Goal: Transaction & Acquisition: Purchase product/service

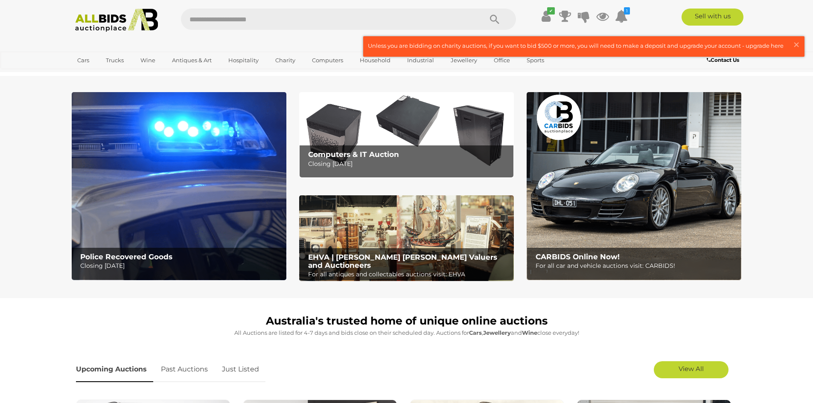
click at [150, 232] on img at bounding box center [179, 186] width 215 height 188
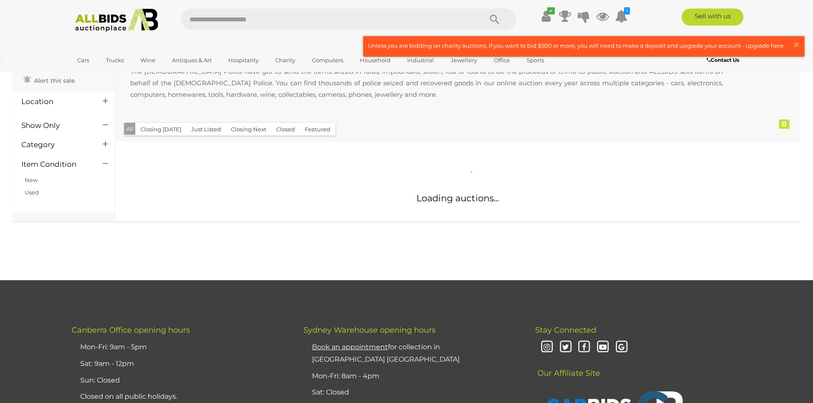
scroll to position [128, 0]
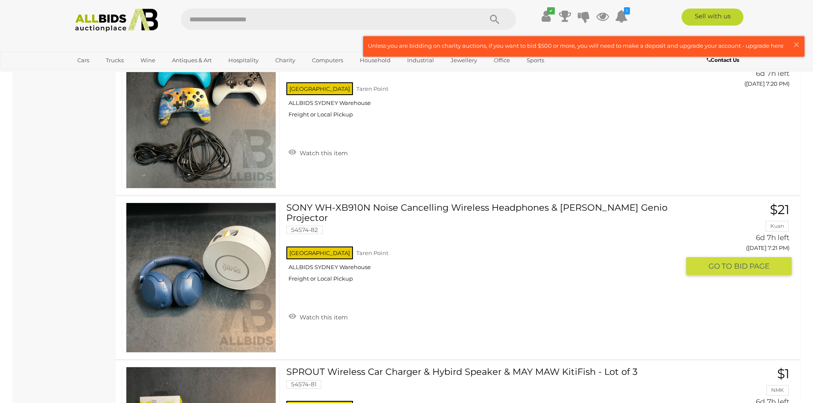
scroll to position [3373, 0]
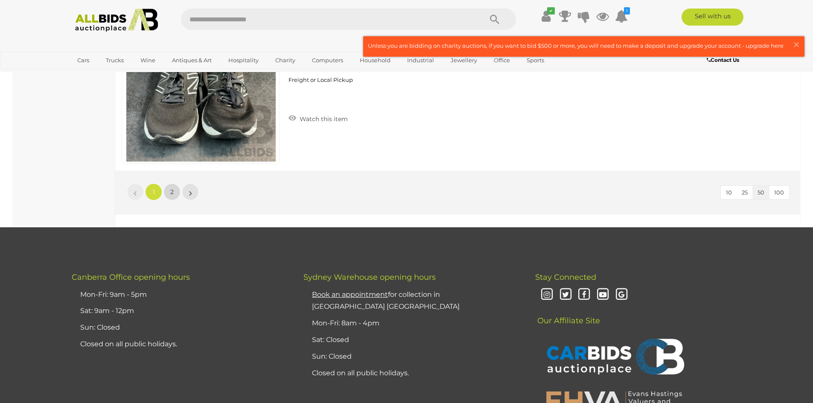
click at [167, 187] on link "2" at bounding box center [172, 192] width 17 height 17
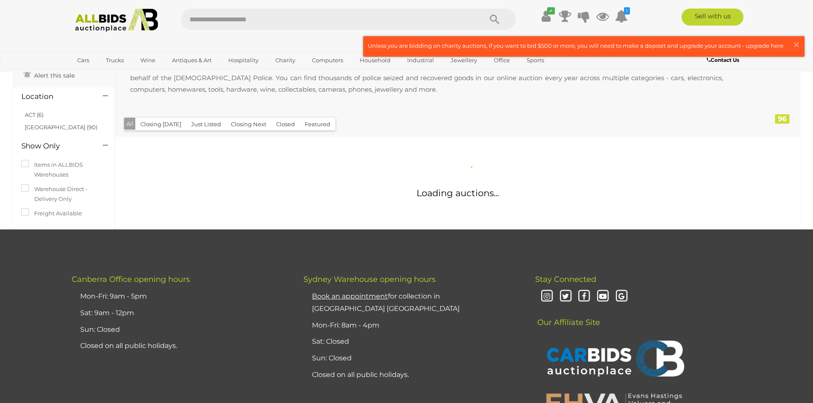
scroll to position [0, 0]
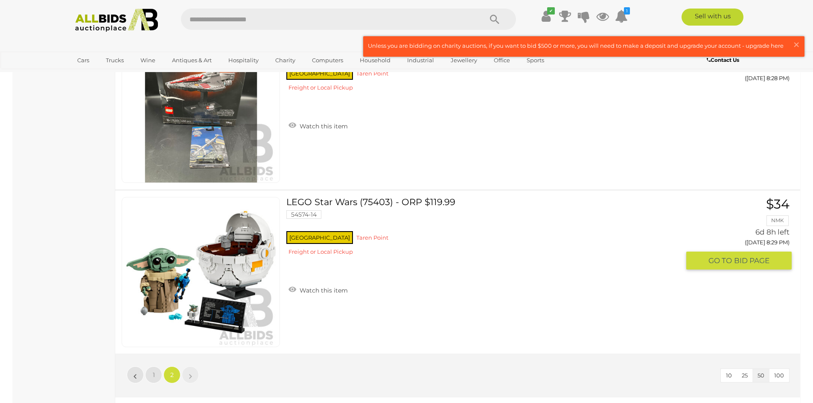
scroll to position [7372, 0]
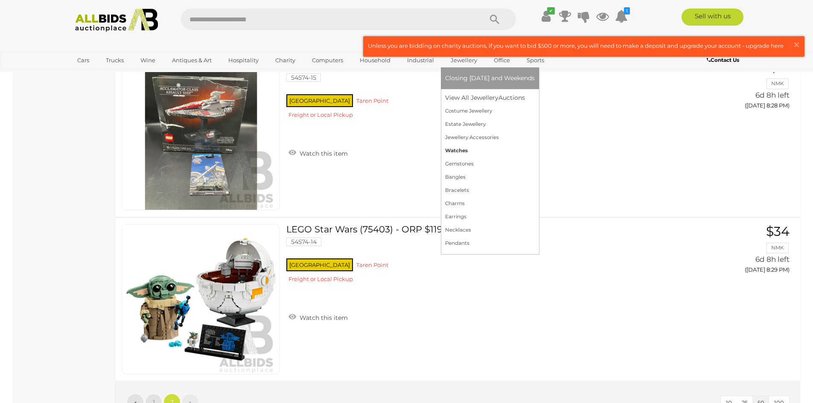
click at [462, 151] on link "Watches" at bounding box center [490, 150] width 90 height 13
